Goal: Task Accomplishment & Management: Complete application form

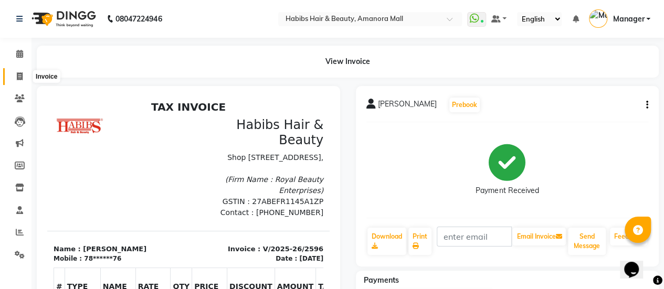
click at [18, 75] on icon at bounding box center [20, 76] width 6 height 8
select select "service"
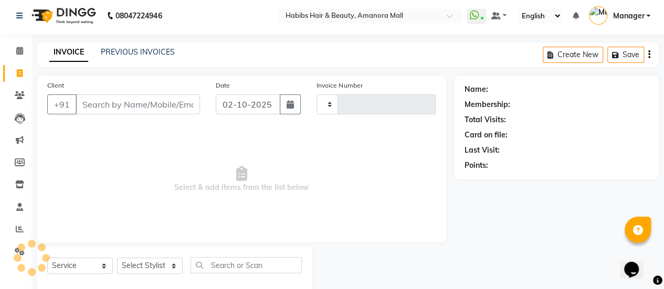
type input "2597"
select select "5399"
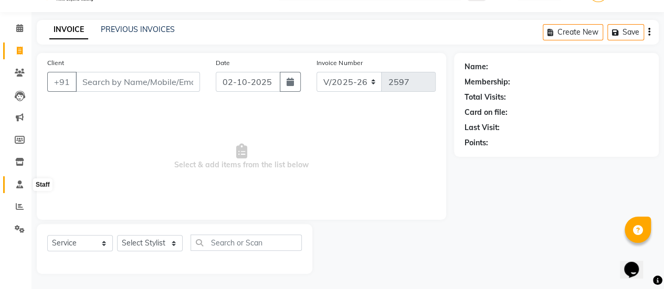
click at [16, 187] on icon at bounding box center [19, 185] width 7 height 8
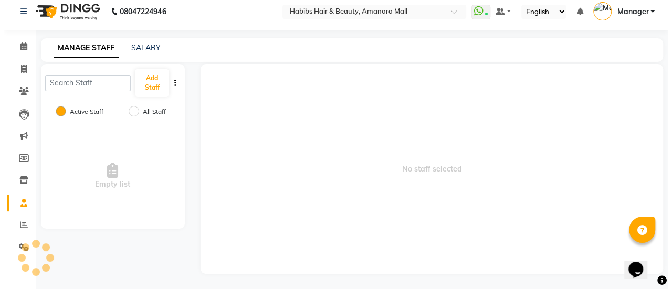
scroll to position [26, 0]
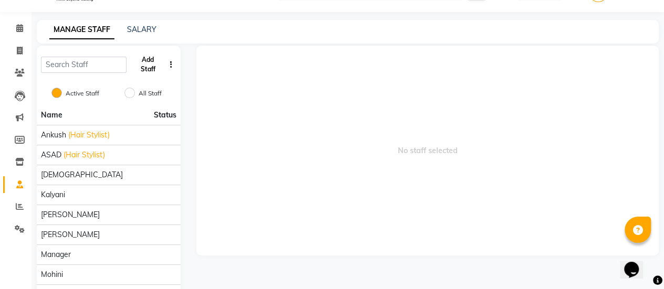
click at [144, 61] on button "Add Staff" at bounding box center [148, 64] width 34 height 27
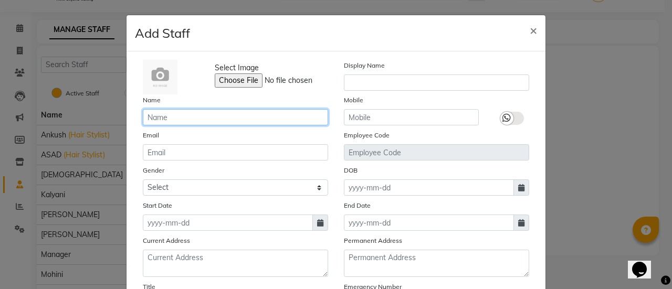
click at [178, 116] on input "text" at bounding box center [235, 117] width 185 height 16
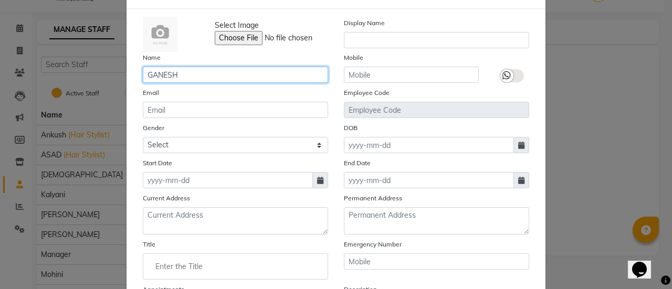
type input "GANESH"
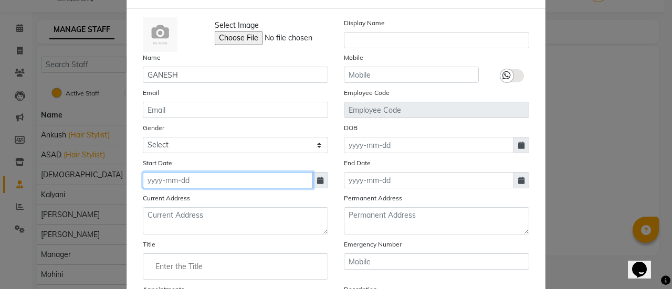
click at [245, 187] on input at bounding box center [228, 180] width 170 height 16
select select "10"
select select "2025"
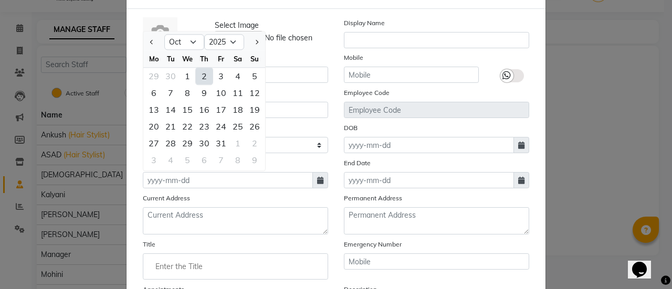
click at [203, 73] on div "2" at bounding box center [204, 76] width 17 height 17
type input "02-10-2025"
click at [203, 73] on input "GANESH" at bounding box center [235, 75] width 185 height 16
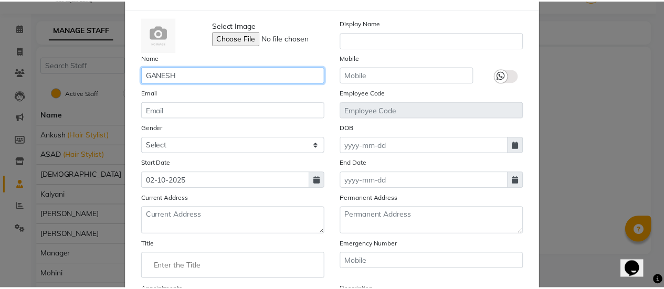
scroll to position [171, 0]
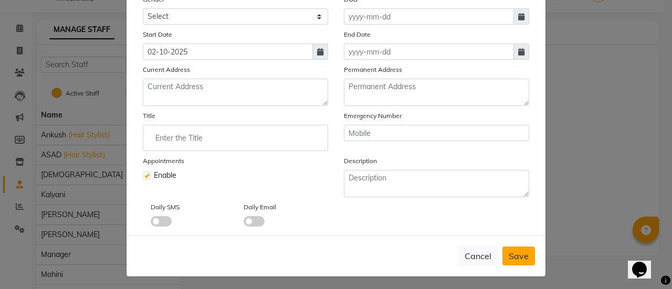
click at [515, 252] on span "Save" at bounding box center [519, 256] width 20 height 10
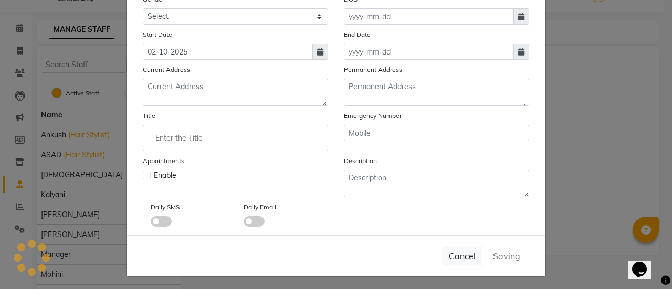
checkbox input "false"
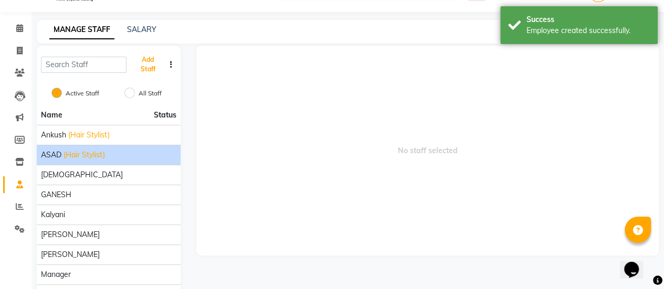
scroll to position [106, 0]
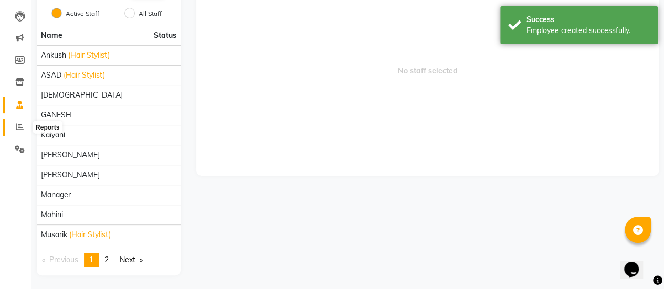
click at [16, 123] on icon at bounding box center [20, 127] width 8 height 8
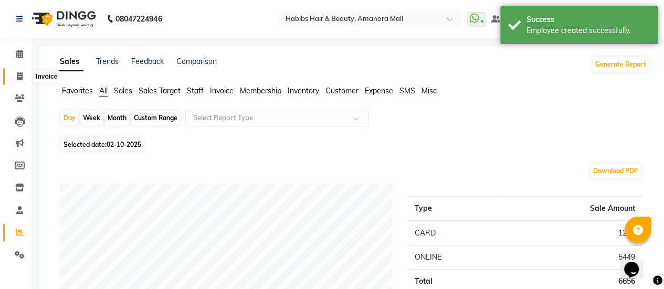
click at [16, 74] on span at bounding box center [19, 77] width 18 height 12
select select "5399"
select select "service"
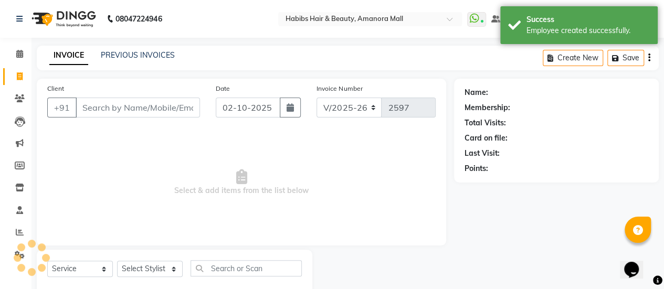
scroll to position [26, 0]
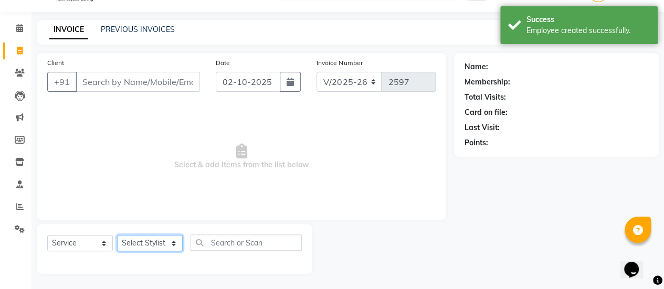
click at [165, 243] on select "Select Stylist [PERSON_NAME] Bhagavantu Kalyani [PERSON_NAME] Manager [PERSON_N…" at bounding box center [150, 243] width 66 height 16
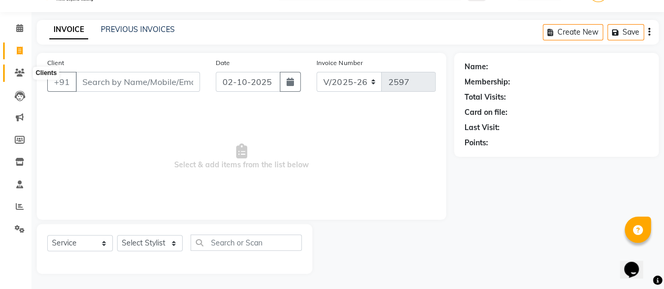
click at [21, 73] on icon at bounding box center [20, 73] width 10 height 8
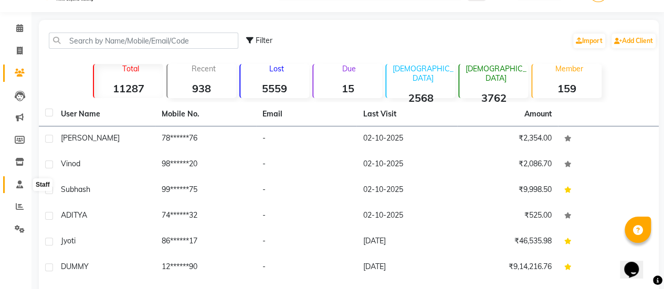
click at [20, 184] on icon at bounding box center [19, 185] width 7 height 8
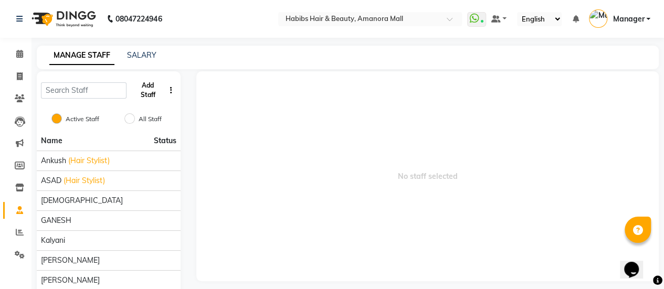
click at [147, 94] on button "Add Staff" at bounding box center [148, 90] width 34 height 27
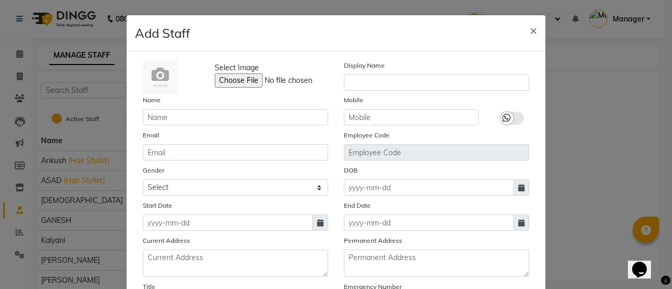
click at [75, 214] on ngb-modal-window "Add Staff × Select Image Display Name Name Mobile Email Employee Code Gender Se…" at bounding box center [336, 144] width 672 height 289
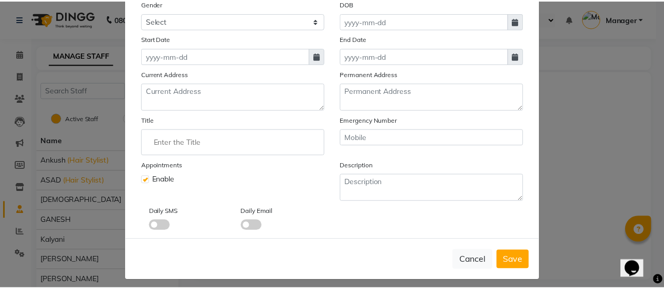
scroll to position [168, 0]
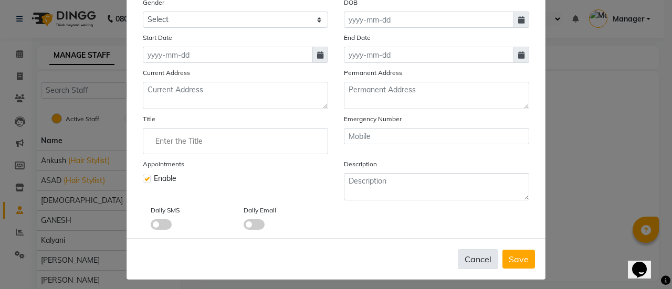
click at [483, 255] on button "Cancel" at bounding box center [478, 259] width 40 height 20
checkbox input "false"
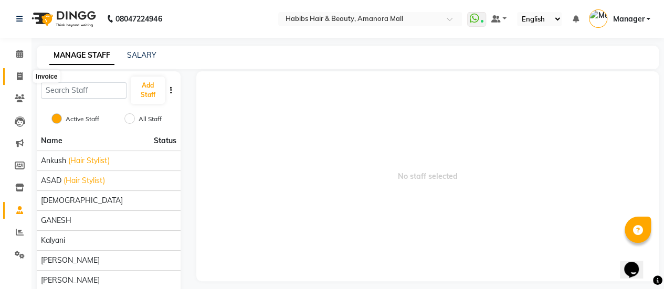
click at [19, 76] on icon at bounding box center [20, 76] width 6 height 8
select select "5399"
select select "service"
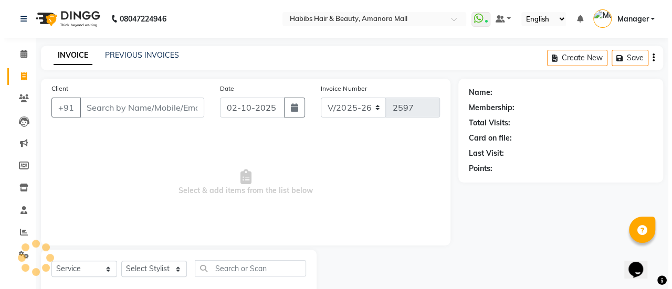
scroll to position [26, 0]
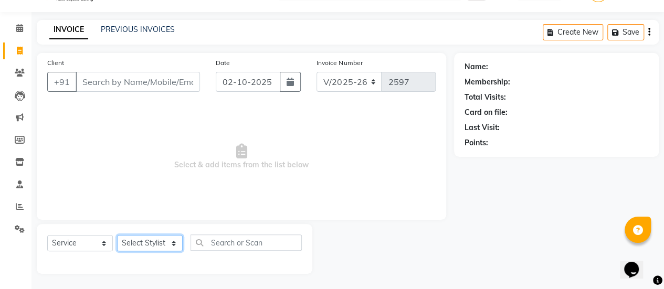
click at [154, 244] on select "Select Stylist" at bounding box center [150, 243] width 66 height 16
select select "93563"
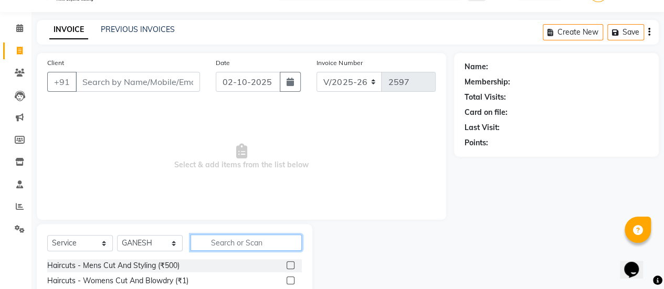
click at [229, 248] on input "text" at bounding box center [246, 243] width 111 height 16
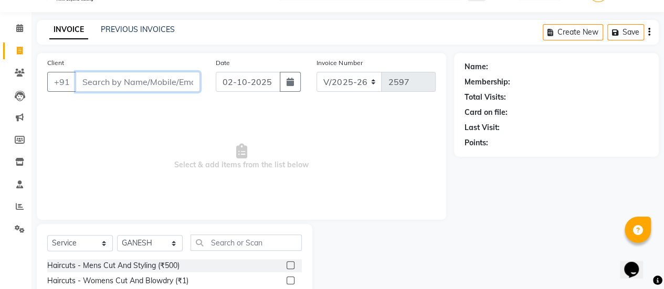
click at [141, 80] on input "Client" at bounding box center [138, 82] width 124 height 20
type input "7666514423"
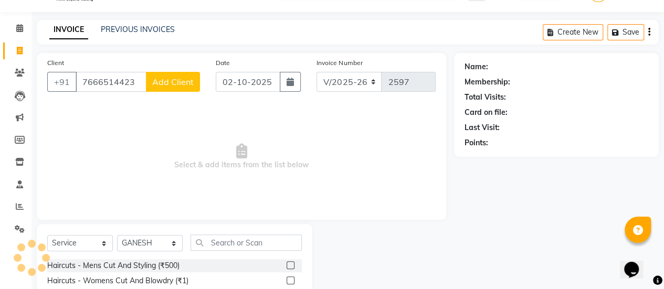
click at [182, 76] on button "Add Client" at bounding box center [173, 82] width 54 height 20
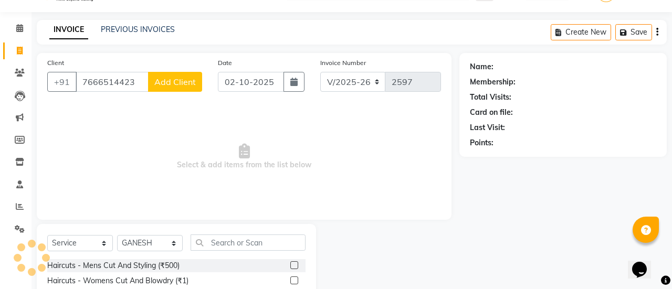
select select "22"
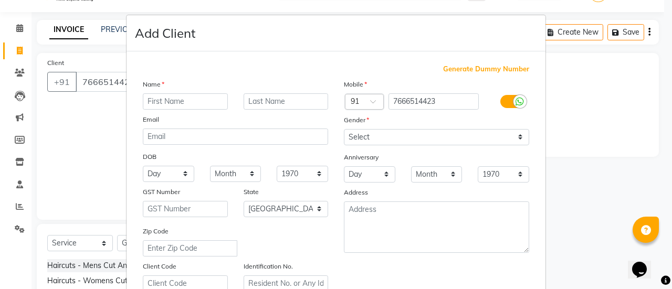
type input "r"
type input "[PERSON_NAME]"
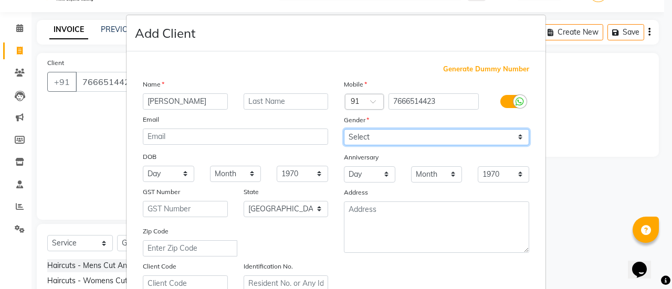
click at [382, 135] on select "Select [DEMOGRAPHIC_DATA] [DEMOGRAPHIC_DATA] Other Prefer Not To Say" at bounding box center [436, 137] width 185 height 16
select select "[DEMOGRAPHIC_DATA]"
click at [344, 129] on select "Select [DEMOGRAPHIC_DATA] [DEMOGRAPHIC_DATA] Other Prefer Not To Say" at bounding box center [436, 137] width 185 height 16
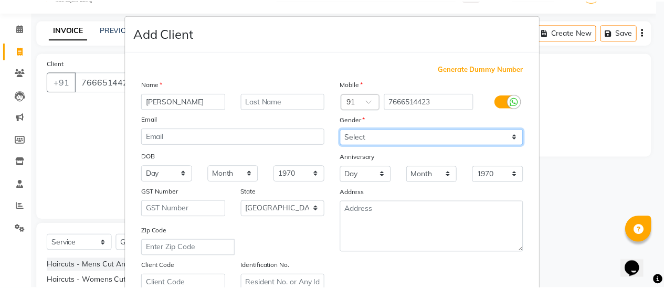
scroll to position [193, 0]
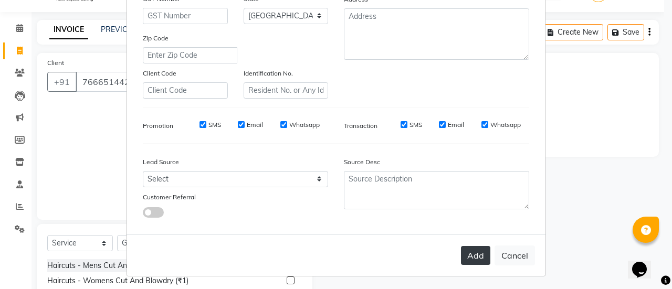
click at [468, 254] on button "Add" at bounding box center [475, 255] width 29 height 19
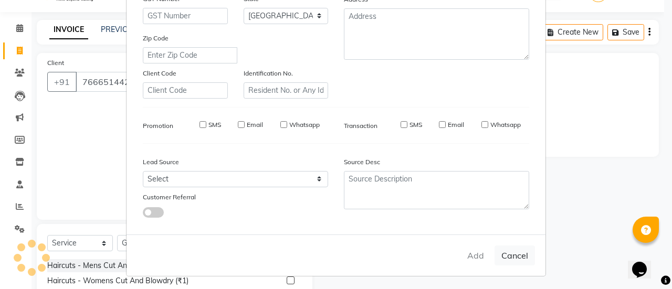
type input "76******23"
select select
select select "null"
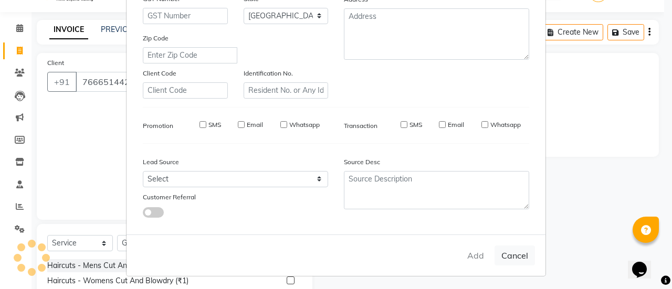
select select
checkbox input "false"
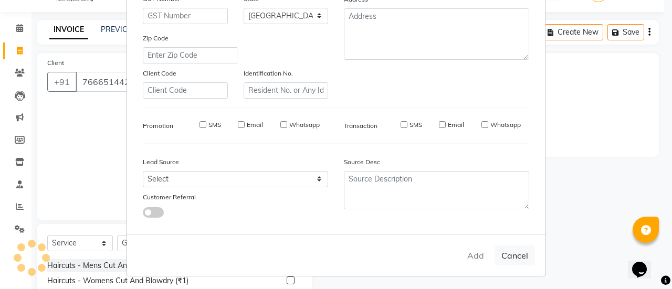
checkbox input "false"
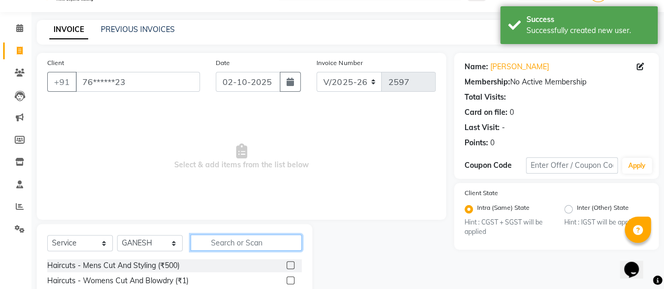
click at [252, 244] on input "text" at bounding box center [246, 243] width 111 height 16
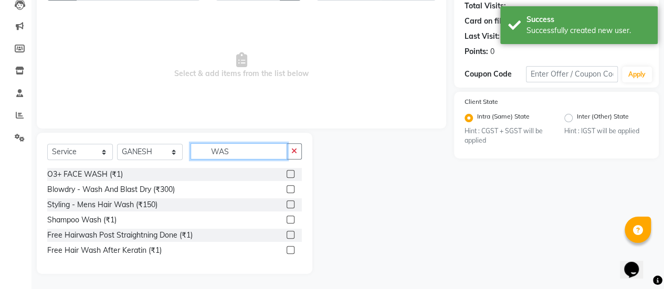
type input "WAS"
click at [289, 218] on label at bounding box center [291, 220] width 8 height 8
click at [289, 218] on input "checkbox" at bounding box center [290, 220] width 7 height 7
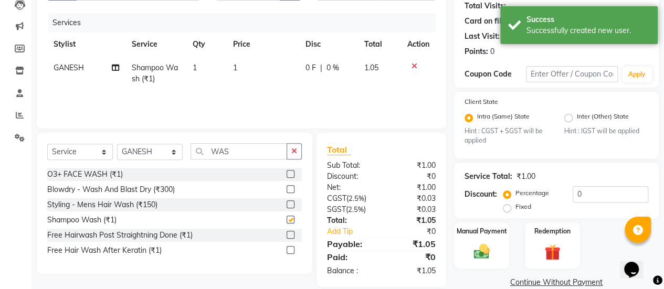
checkbox input "false"
click at [235, 76] on td "1" at bounding box center [263, 73] width 72 height 35
select select "93563"
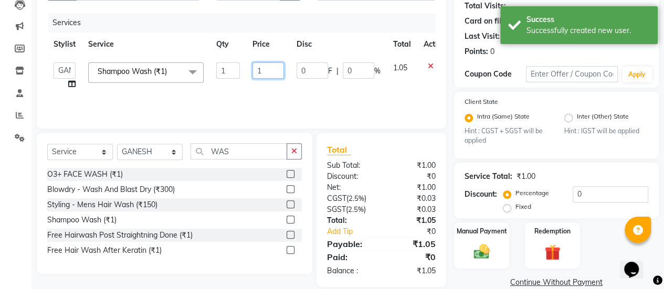
click at [266, 71] on input "1" at bounding box center [267, 70] width 31 height 16
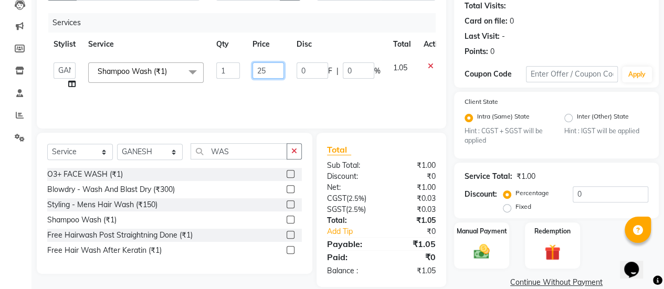
type input "250"
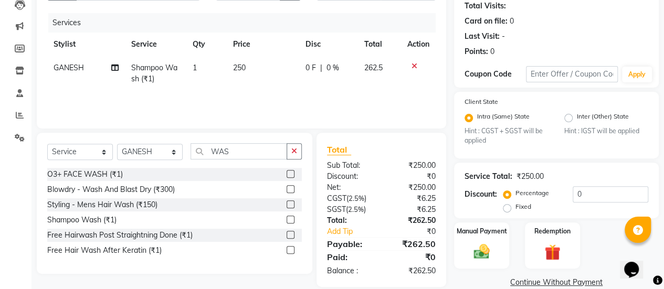
click at [265, 89] on td "250" at bounding box center [263, 73] width 72 height 35
select select "93563"
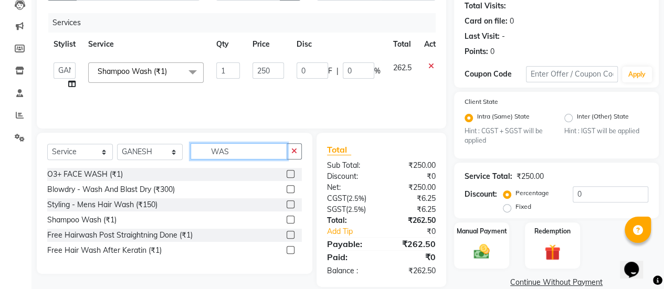
click at [254, 151] on input "WAS" at bounding box center [239, 151] width 97 height 16
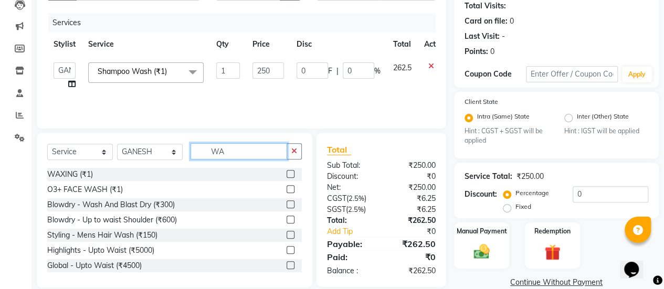
type input "W"
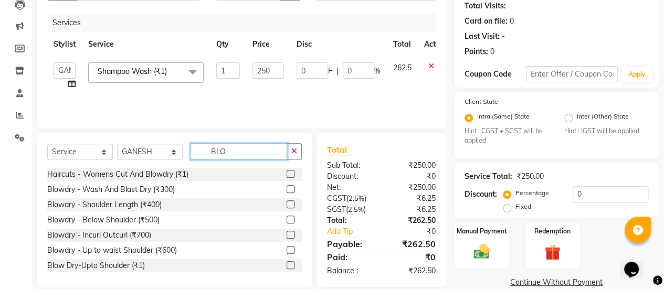
scroll to position [133, 0]
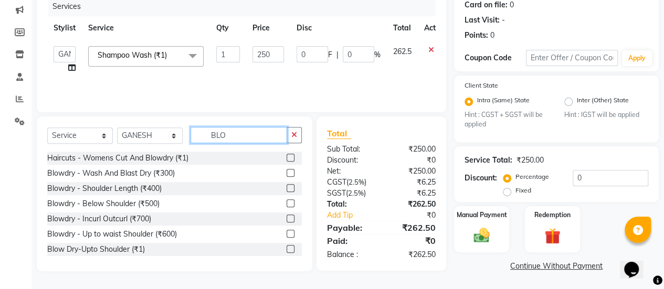
type input "BLO"
click at [287, 172] on label at bounding box center [291, 173] width 8 height 8
click at [287, 172] on input "checkbox" at bounding box center [290, 173] width 7 height 7
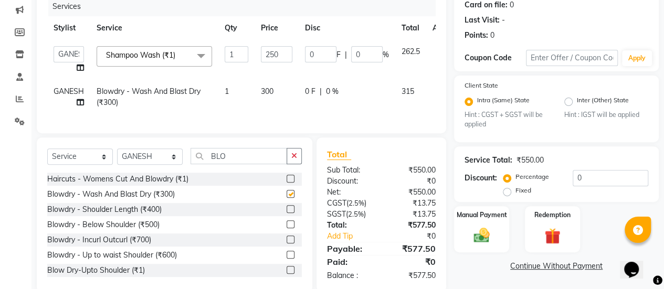
checkbox input "false"
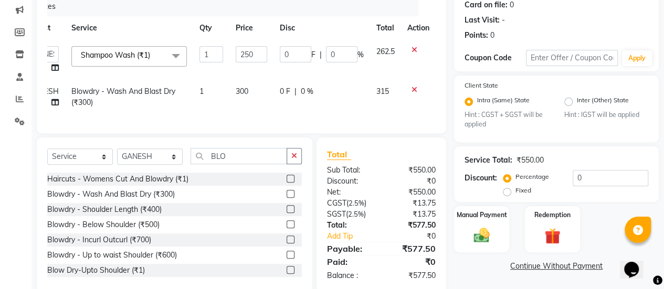
click at [414, 49] on icon at bounding box center [415, 49] width 6 height 7
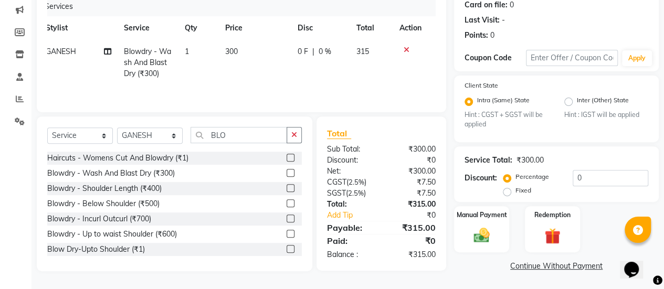
scroll to position [0, 7]
click at [221, 61] on td "300" at bounding box center [255, 63] width 72 height 46
select select "93563"
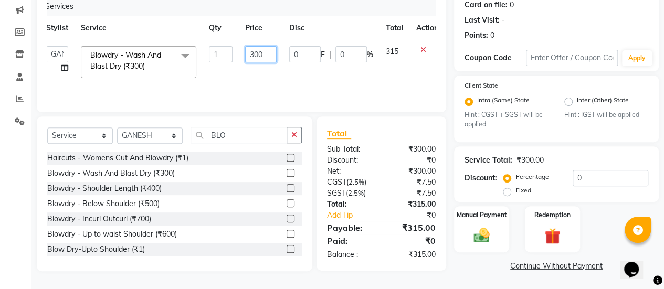
click at [253, 56] on input "300" at bounding box center [260, 54] width 31 height 16
type input "600"
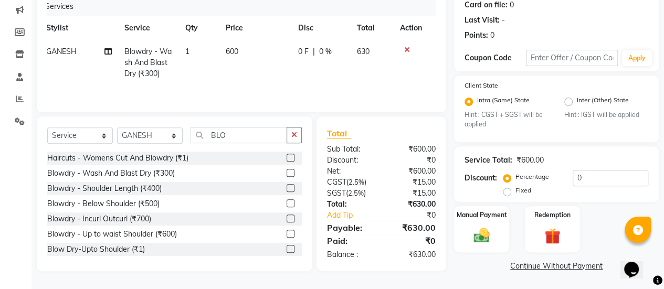
click at [316, 68] on td "0 F | 0 %" at bounding box center [321, 63] width 59 height 46
select select "93563"
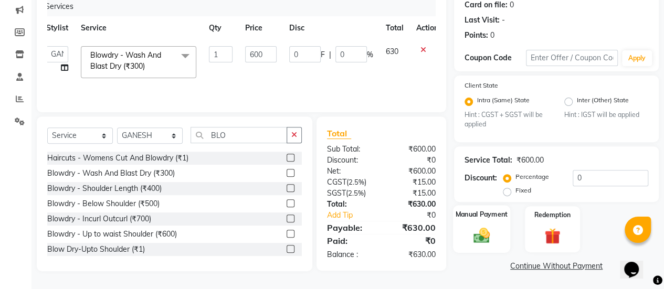
click at [491, 230] on img at bounding box center [481, 235] width 27 height 19
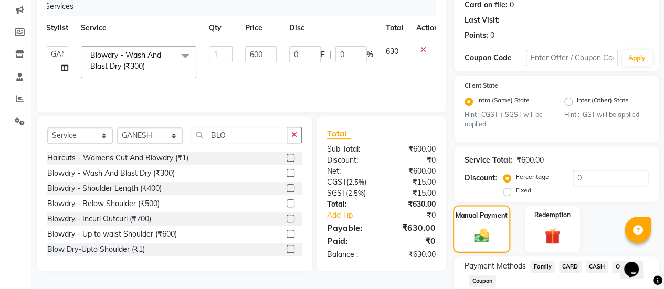
scroll to position [201, 0]
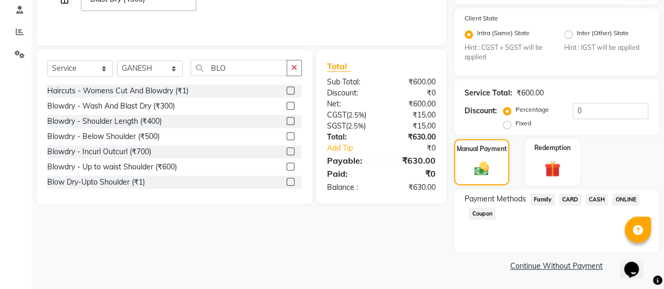
click at [631, 197] on span "ONLINE" at bounding box center [625, 200] width 27 height 12
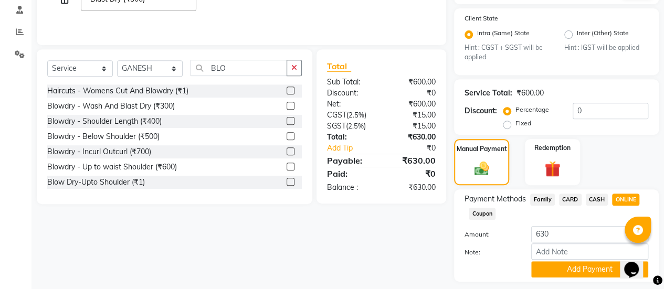
scroll to position [230, 0]
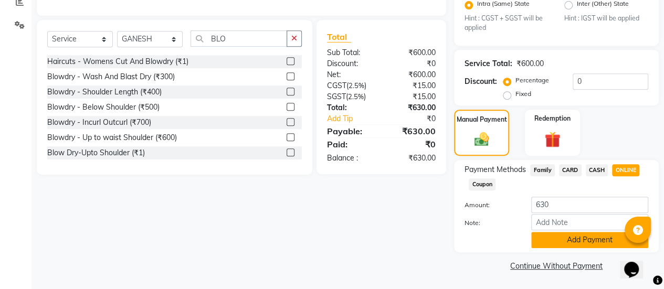
click at [573, 233] on button "Add Payment" at bounding box center [589, 240] width 117 height 16
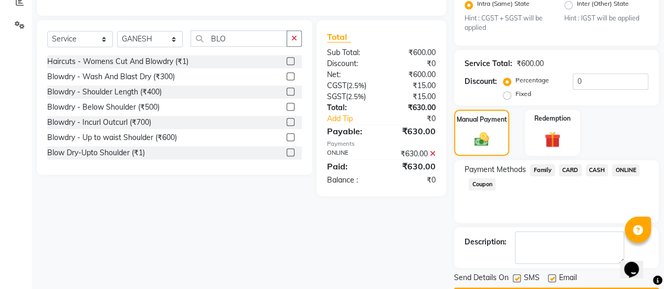
scroll to position [259, 0]
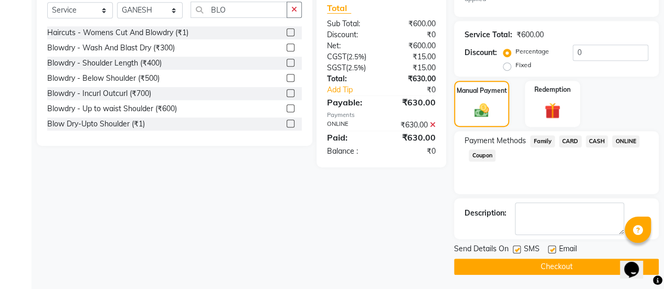
click at [554, 247] on label at bounding box center [552, 250] width 8 height 8
click at [554, 247] on input "checkbox" at bounding box center [551, 250] width 7 height 7
checkbox input "false"
click at [544, 265] on button "Checkout" at bounding box center [556, 267] width 205 height 16
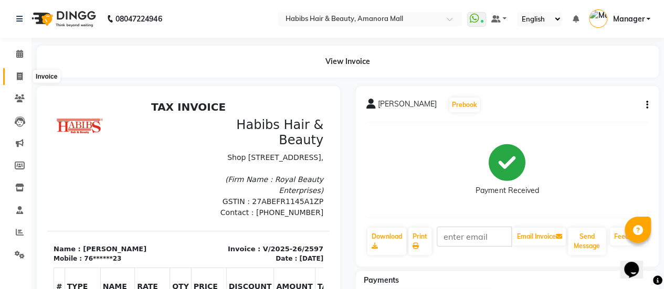
click at [20, 77] on icon at bounding box center [20, 76] width 6 height 8
select select "service"
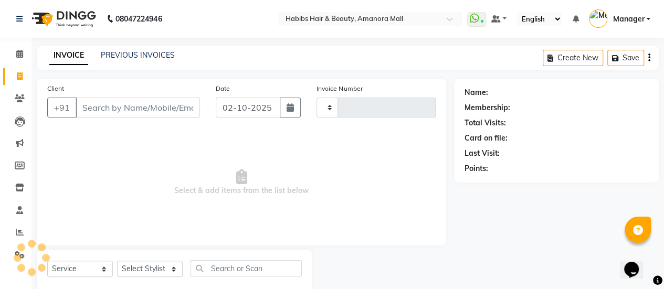
scroll to position [26, 0]
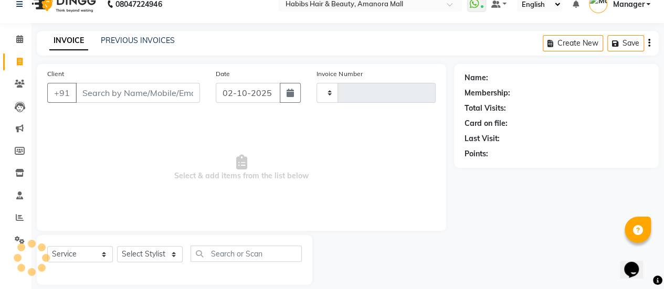
type input "2598"
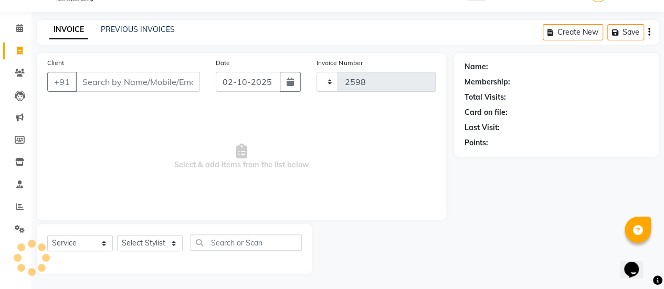
select select "5399"
